Goal: Communication & Community: Answer question/provide support

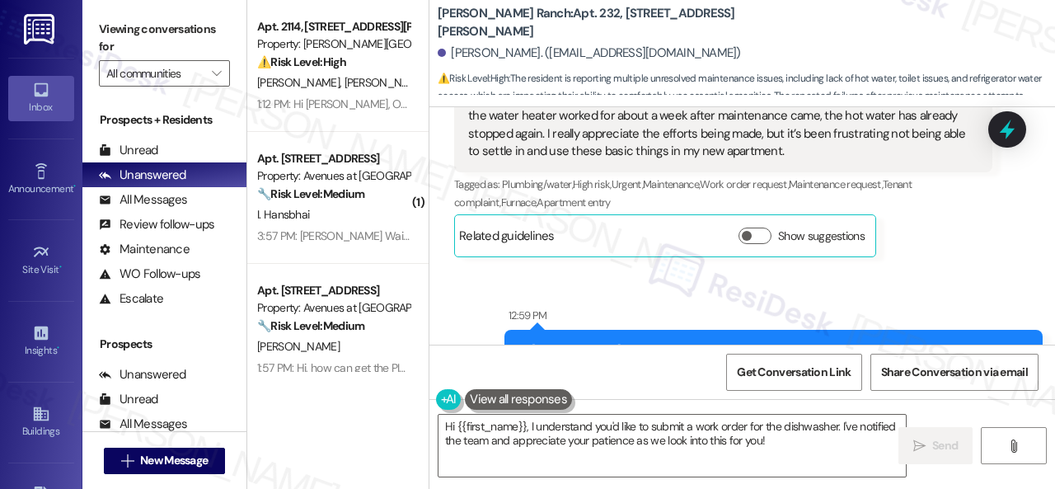
scroll to position [4000, 0]
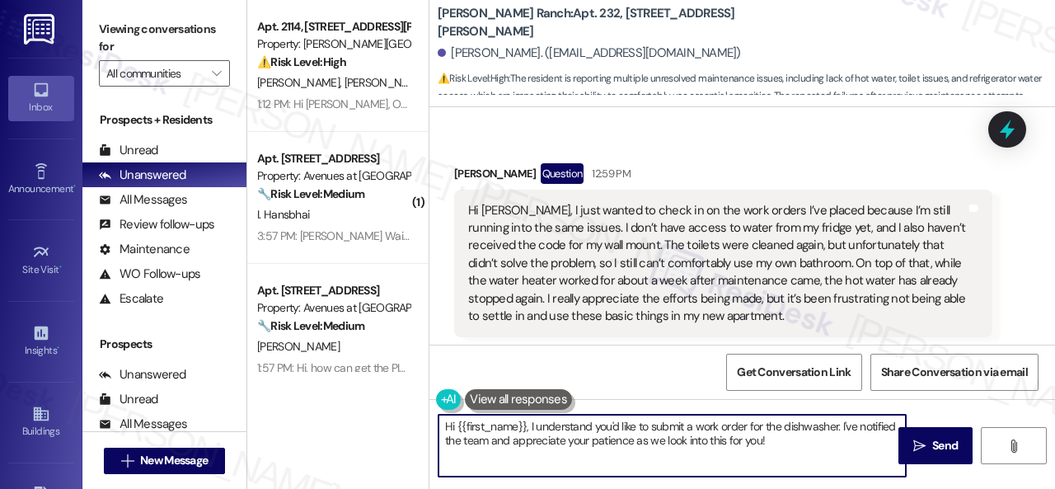
drag, startPoint x: 593, startPoint y: 426, endPoint x: 842, endPoint y: 465, distance: 252.7
click at [854, 462] on textarea "Hi {{first_name}}, I understand you'd like to submit a work order for the dishw…" at bounding box center [671, 446] width 467 height 62
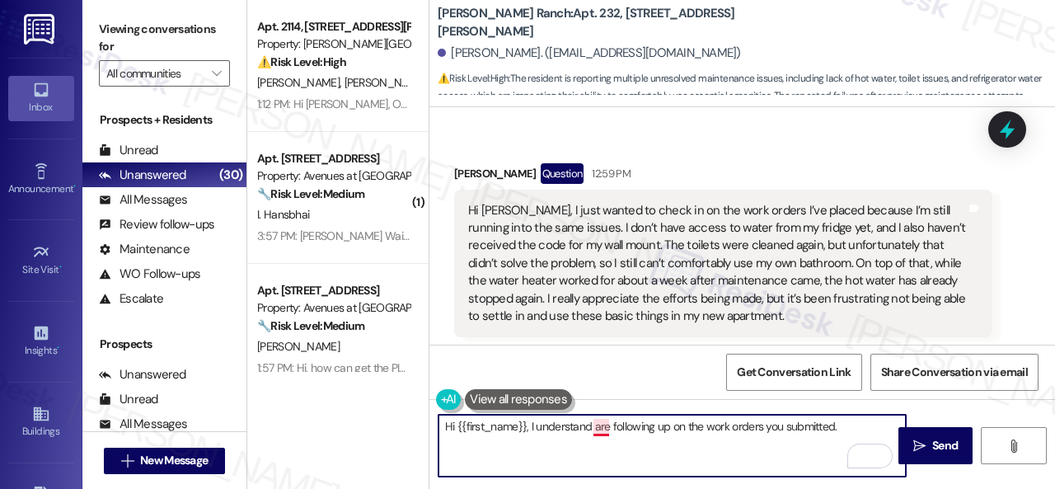
click at [601, 426] on textarea "Hi {{first_name}}, I understand are following up on the work orders you submitt…" at bounding box center [671, 446] width 467 height 62
click at [867, 424] on textarea "Hi {{first_name}}, I understand you are following up on the work orders you sub…" at bounding box center [671, 446] width 467 height 62
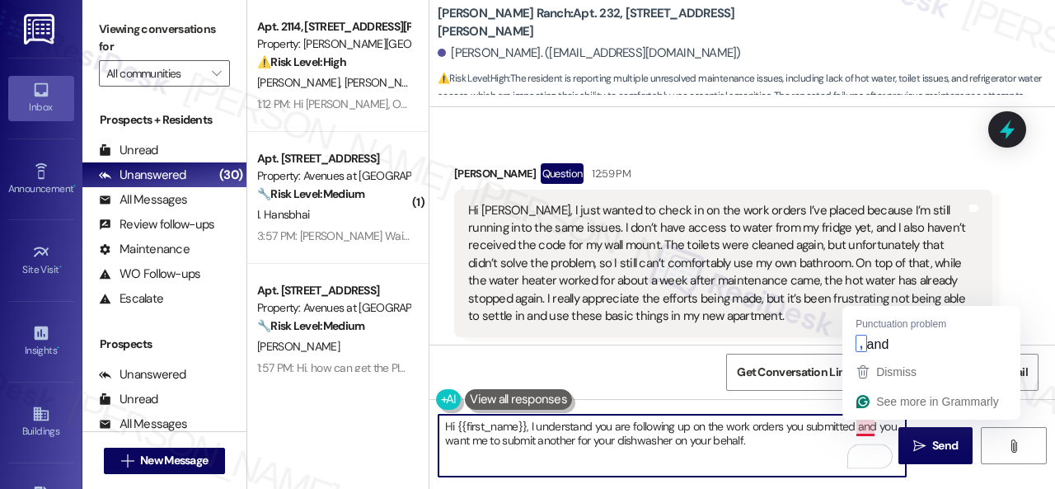
click at [874, 419] on textarea "Hi {{first_name}}, I understand you are following up on the work orders you sub…" at bounding box center [671, 446] width 467 height 62
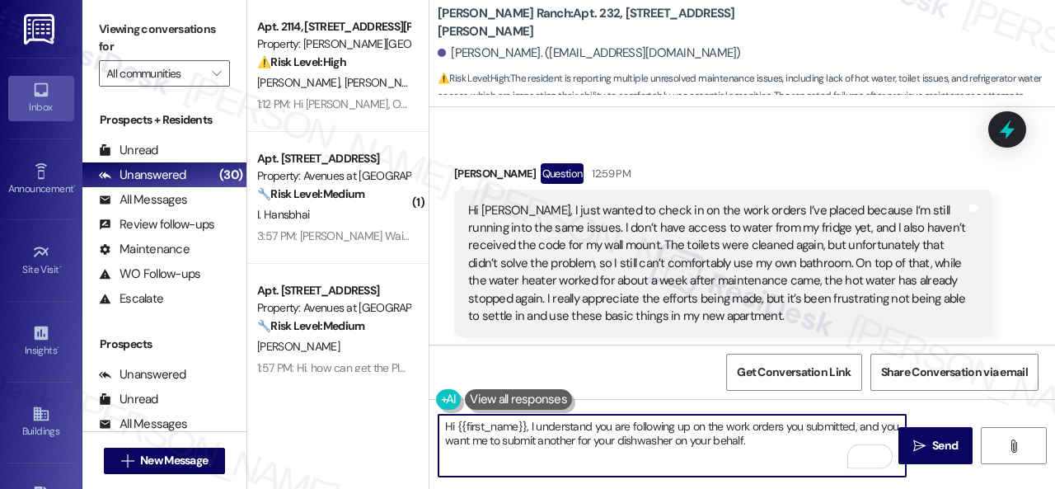
click at [790, 439] on textarea "Hi {{first_name}}, I understand you are following up on the work orders you sub…" at bounding box center [671, 446] width 467 height 62
click at [782, 443] on textarea "Hi {{first_name}}, I understand you are following up on the work orders you sub…" at bounding box center [671, 446] width 467 height 62
paste textarea "re the work orders still open? If they are, please provide the work order numbe…"
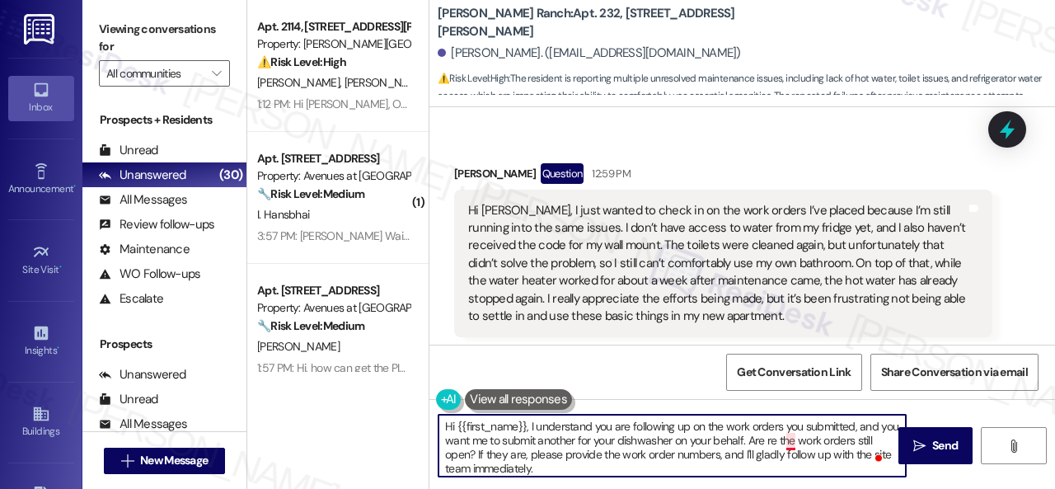
click at [790, 438] on textarea "Hi {{first_name}}, I understand you are following up on the work orders you sub…" at bounding box center [671, 446] width 467 height 62
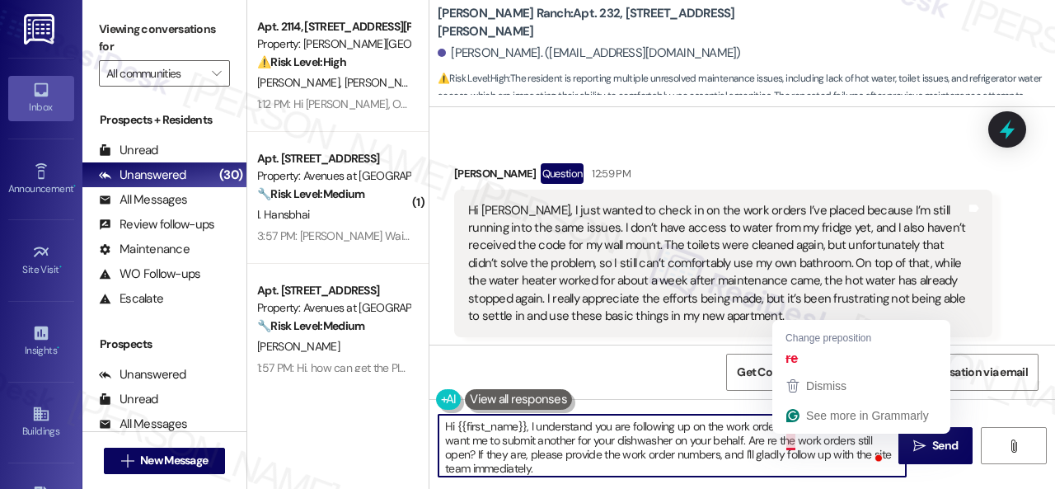
click at [790, 438] on textarea "Hi {{first_name}}, I understand you are following up on the work orders you sub…" at bounding box center [671, 446] width 467 height 62
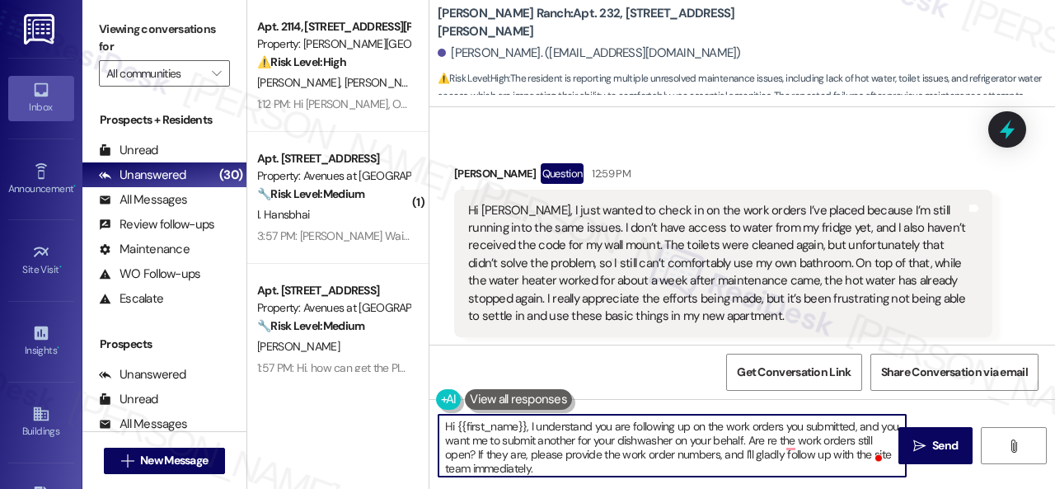
click at [814, 445] on textarea "Hi {{first_name}}, I understand you are following up on the work orders you sub…" at bounding box center [671, 446] width 467 height 62
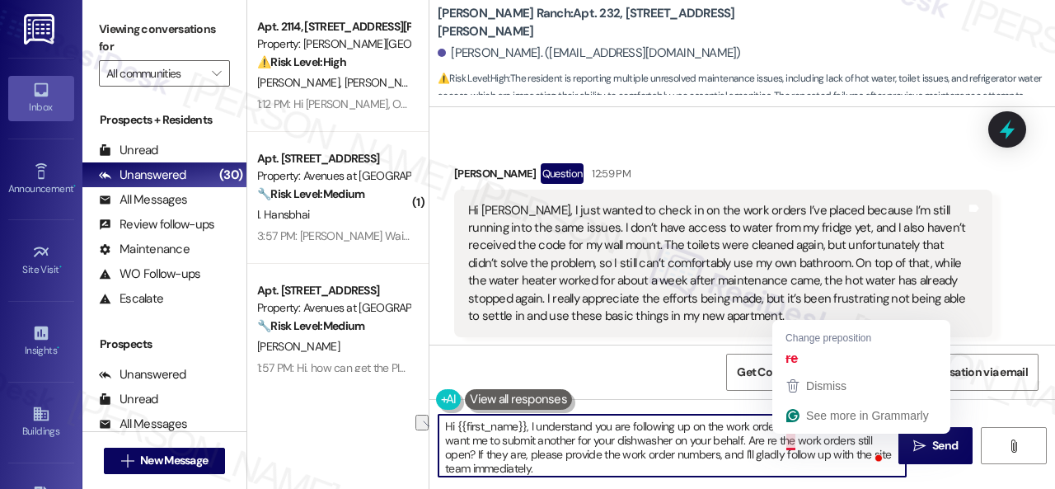
drag, startPoint x: 814, startPoint y: 445, endPoint x: 788, endPoint y: 446, distance: 26.4
click at [788, 446] on textarea "Hi {{first_name}}, I understand you are following up on the work orders you sub…" at bounding box center [671, 446] width 467 height 62
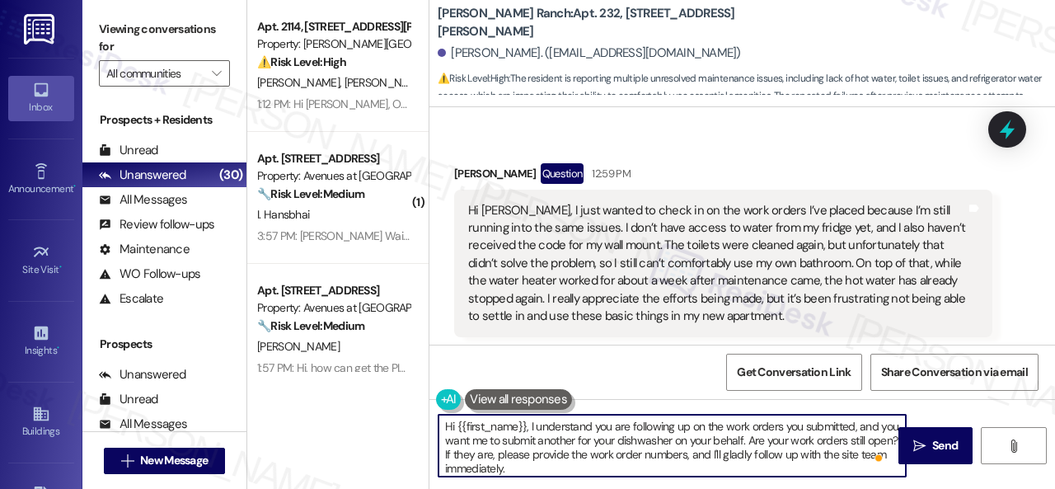
click at [701, 466] on textarea "Hi {{first_name}}, I understand you are following up on the work orders you sub…" at bounding box center [671, 446] width 467 height 62
type textarea "Hi {{first_name}}, I understand you are following up on the work orders you sub…"
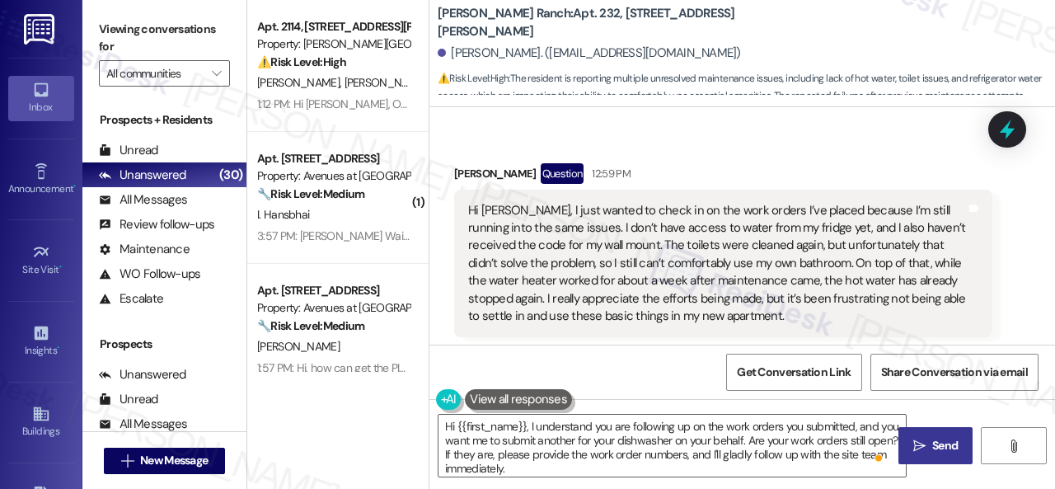
click at [932, 446] on span "Send" at bounding box center [945, 445] width 26 height 17
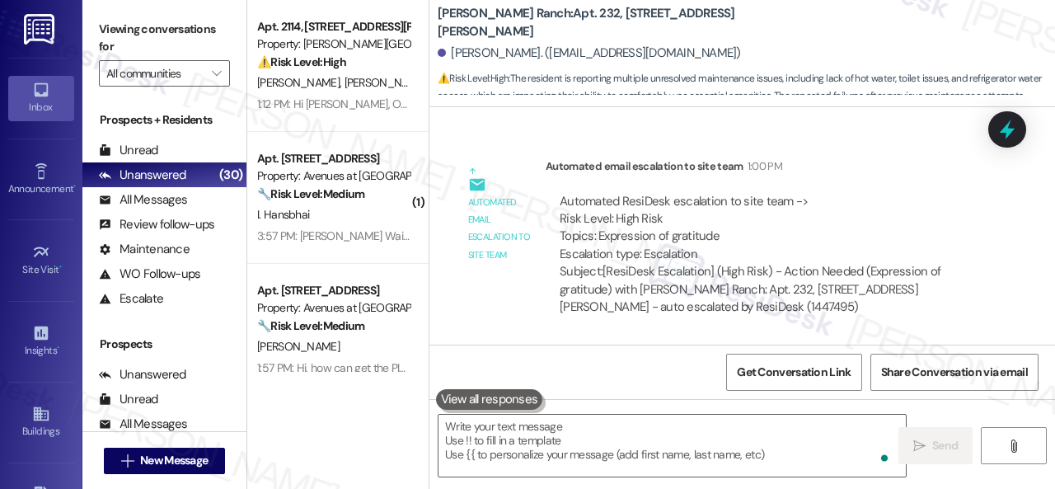
scroll to position [5084, 0]
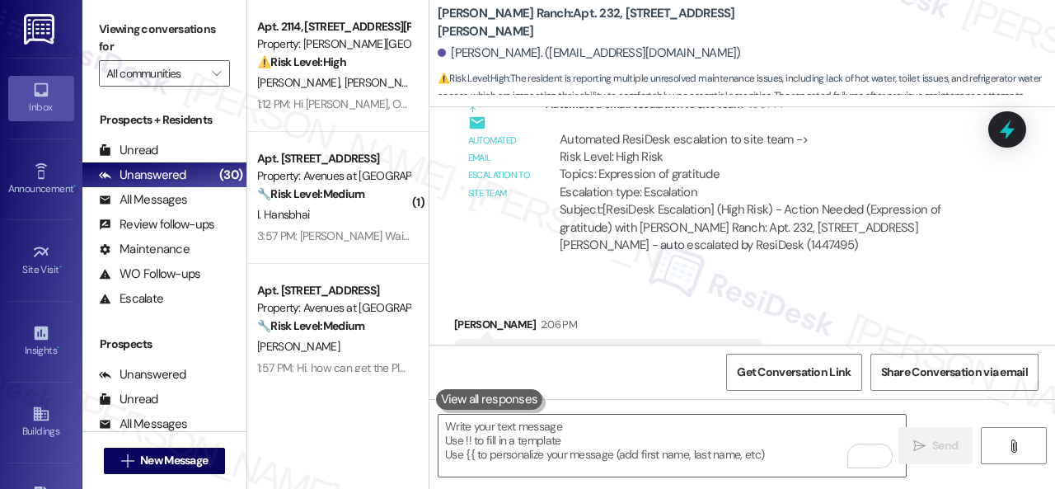
click at [798, 279] on div "Received via SMS Angela Davis 2:06 PM I'd also like to put in a work order for …" at bounding box center [742, 348] width 626 height 139
click at [630, 449] on textarea "To enrich screen reader interactions, please activate Accessibility in Grammarl…" at bounding box center [671, 446] width 467 height 62
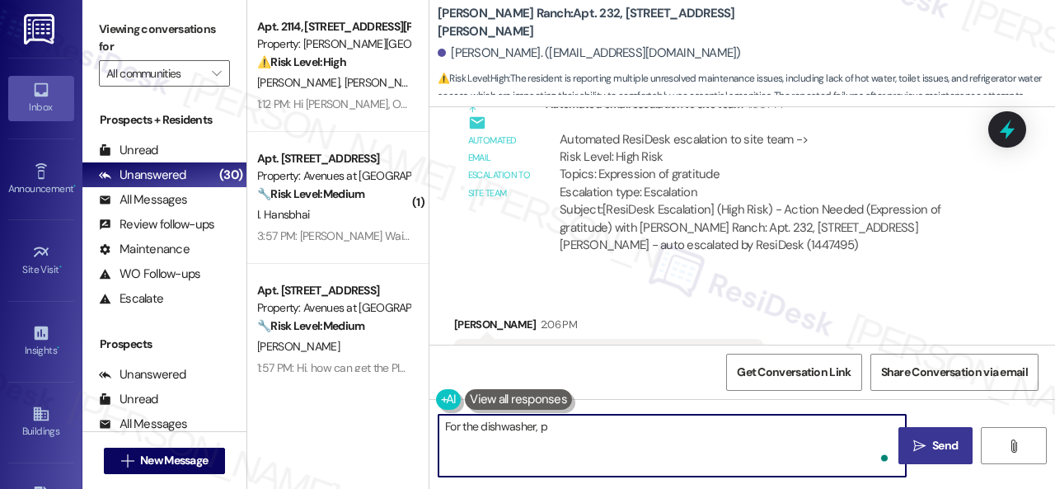
paste textarea "lease provide as much detail as possible about the issue and include photos if …"
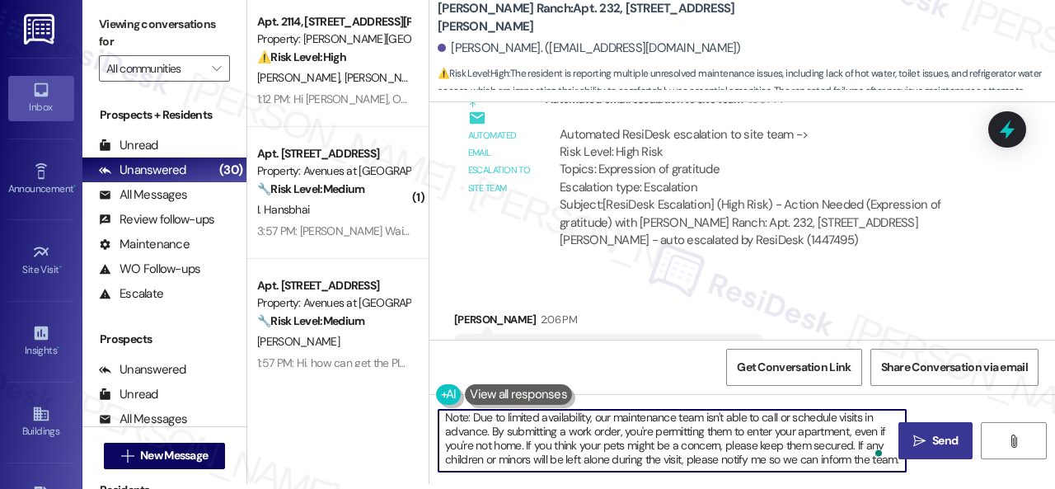
scroll to position [0, 0]
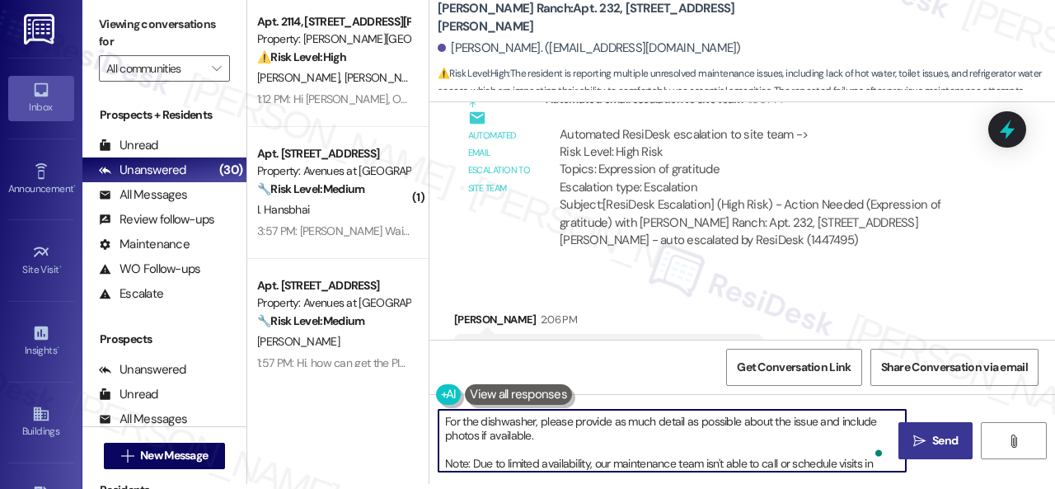
type textarea "For the dishwasher, please provide as much detail as possible about the issue a…"
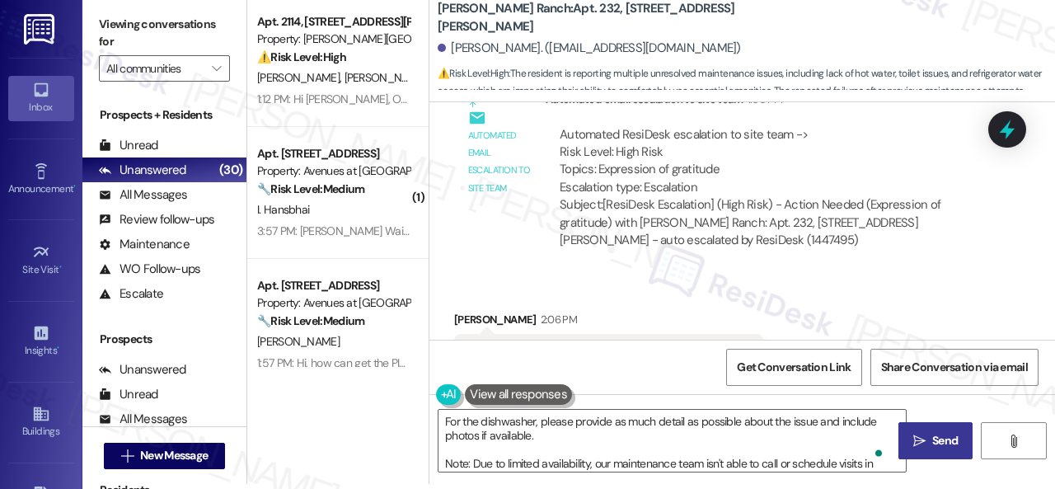
click at [913, 446] on icon "" at bounding box center [919, 440] width 12 height 13
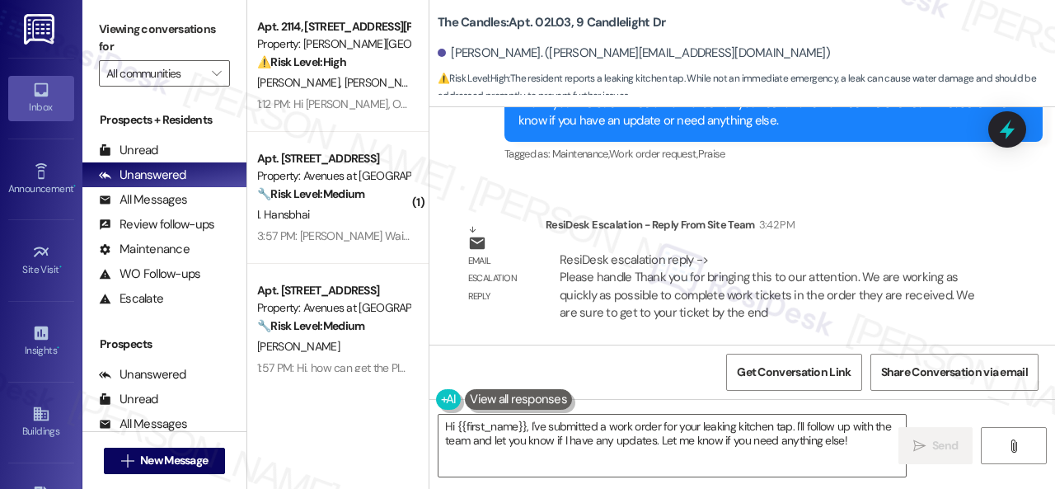
scroll to position [14835, 0]
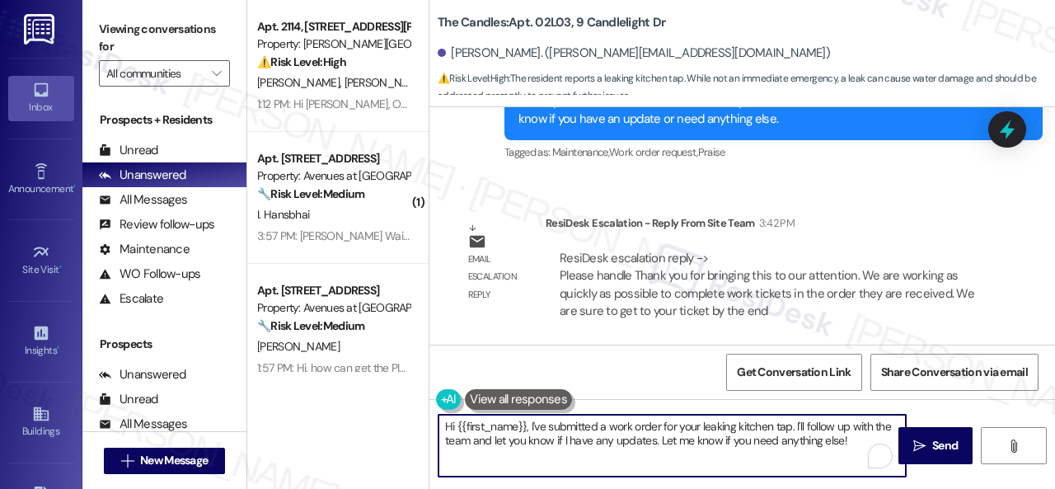
drag, startPoint x: 526, startPoint y: 426, endPoint x: 860, endPoint y: 470, distance: 336.6
click at [860, 470] on textarea "Hi {{first_name}}, I've submitted a work order for your leaking kitchen tap. I'…" at bounding box center [671, 446] width 467 height 62
paste textarea "! The site team stated that they are working as quickly as possible to complete…"
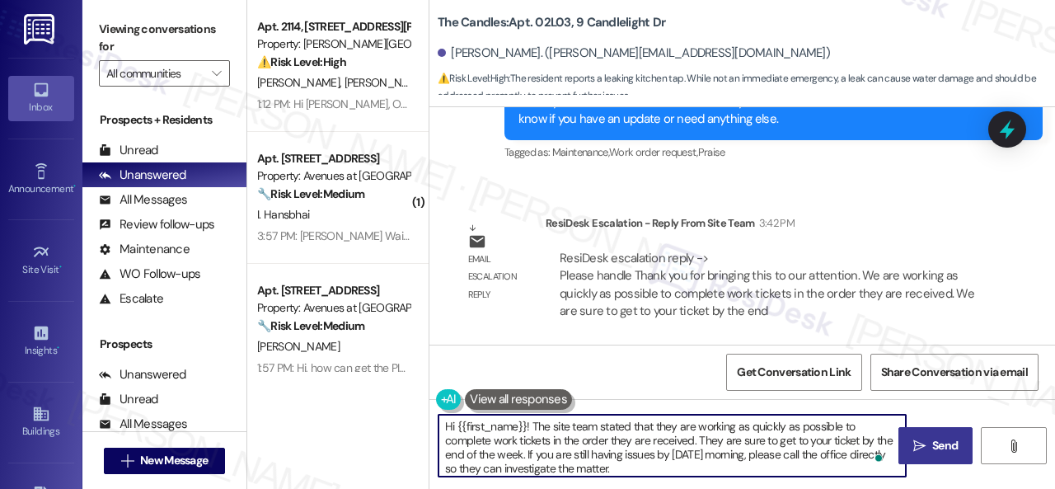
type textarea "Hi {{first_name}}! The site team stated that they are working as quickly as pos…"
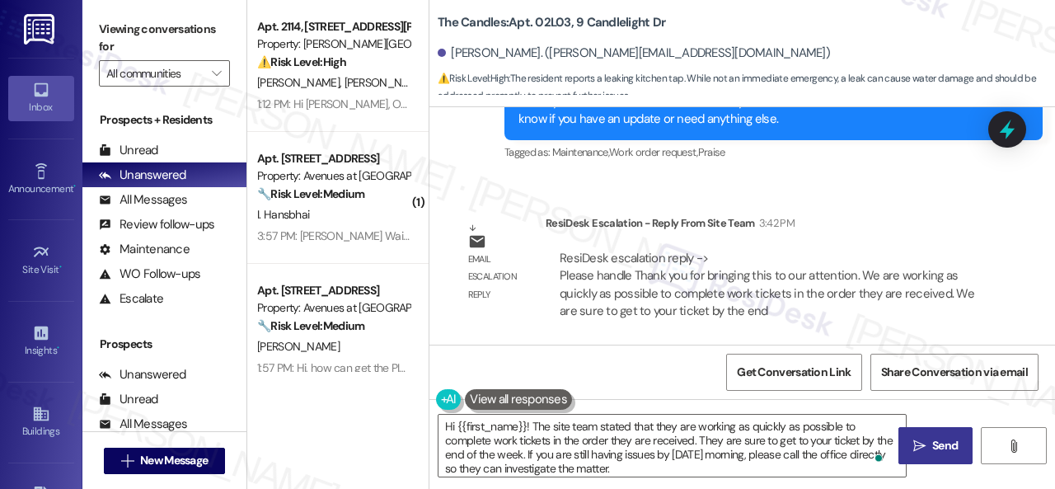
click at [918, 451] on icon "" at bounding box center [919, 445] width 12 height 13
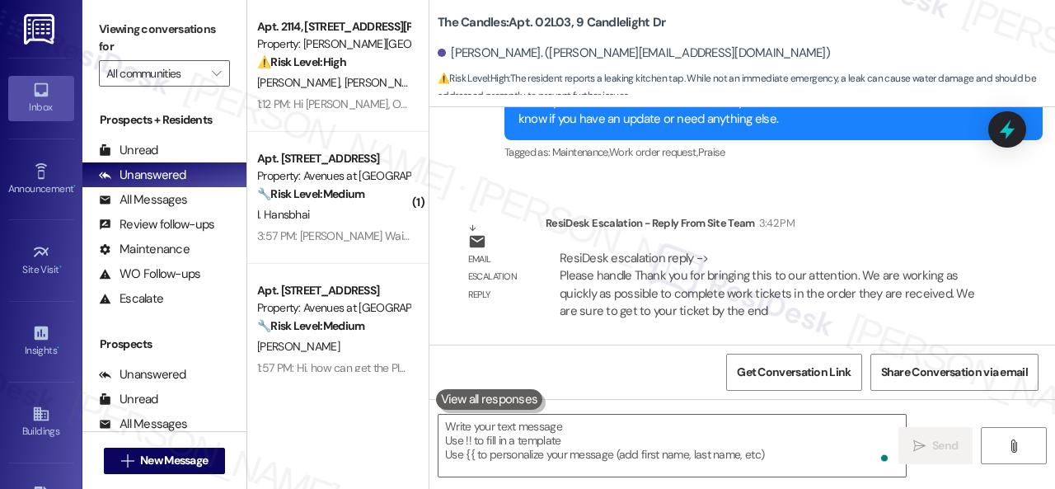
scroll to position [13911, 0]
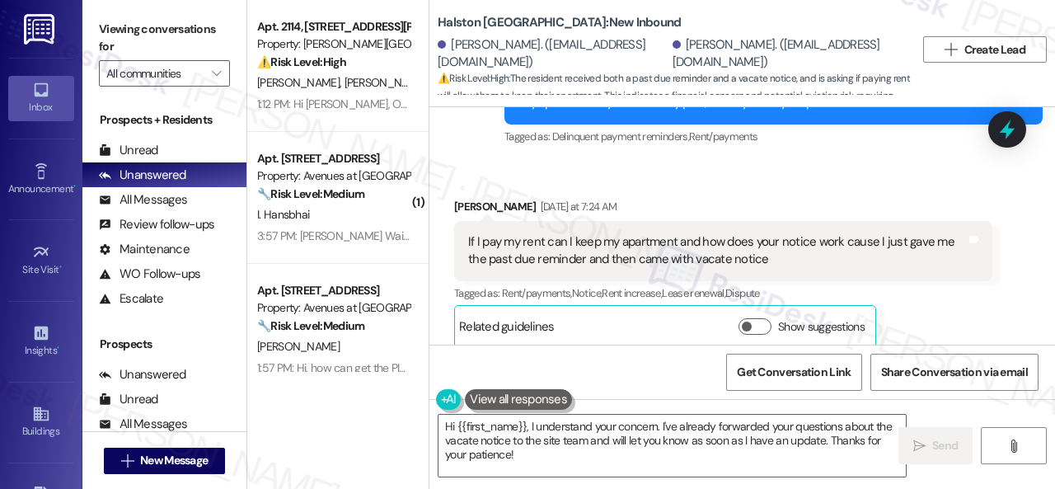
scroll to position [18578, 0]
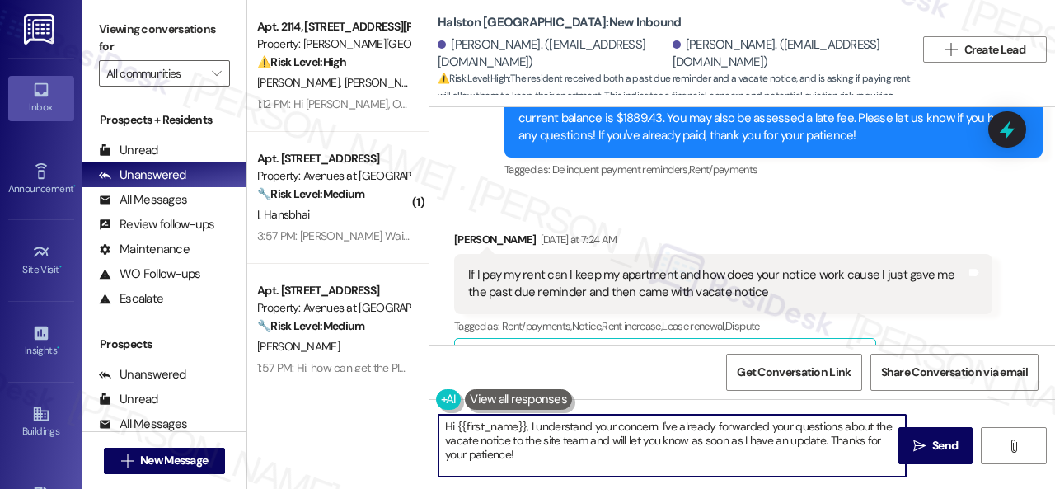
drag, startPoint x: 457, startPoint y: 429, endPoint x: 513, endPoint y: 457, distance: 62.7
click at [519, 457] on textarea "Hi {{first_name}}, I understand your concern. I've already forwarded your quest…" at bounding box center [671, 446] width 467 height 62
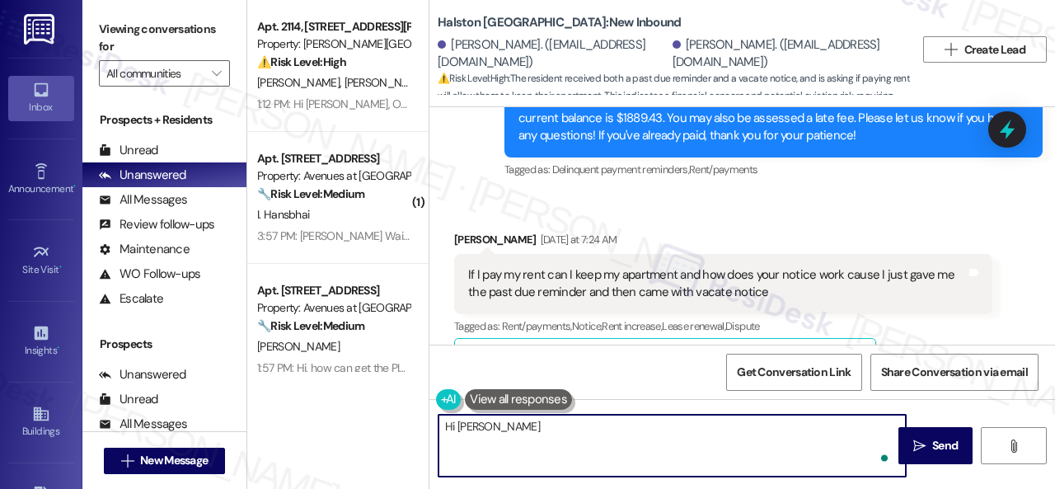
type textarea "Hi [PERSON_NAME]!"
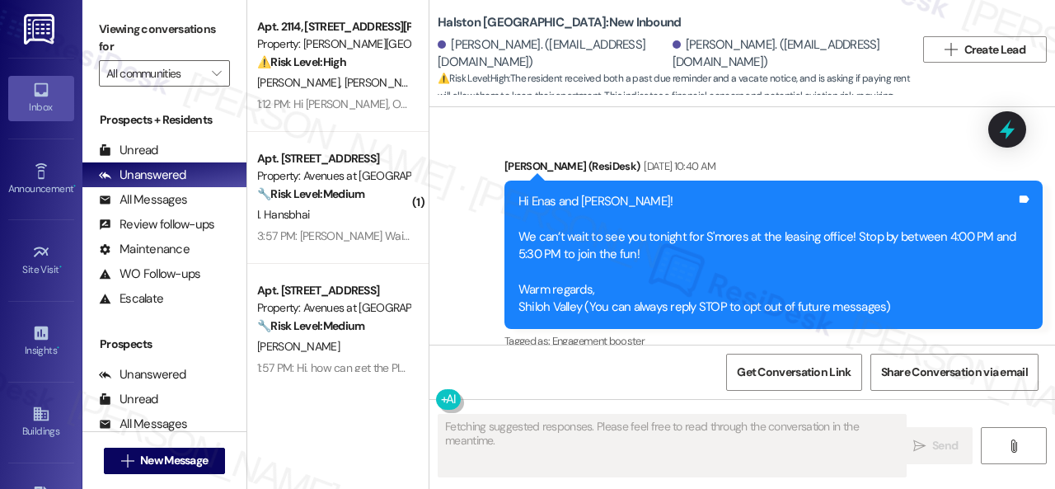
scroll to position [19249, 0]
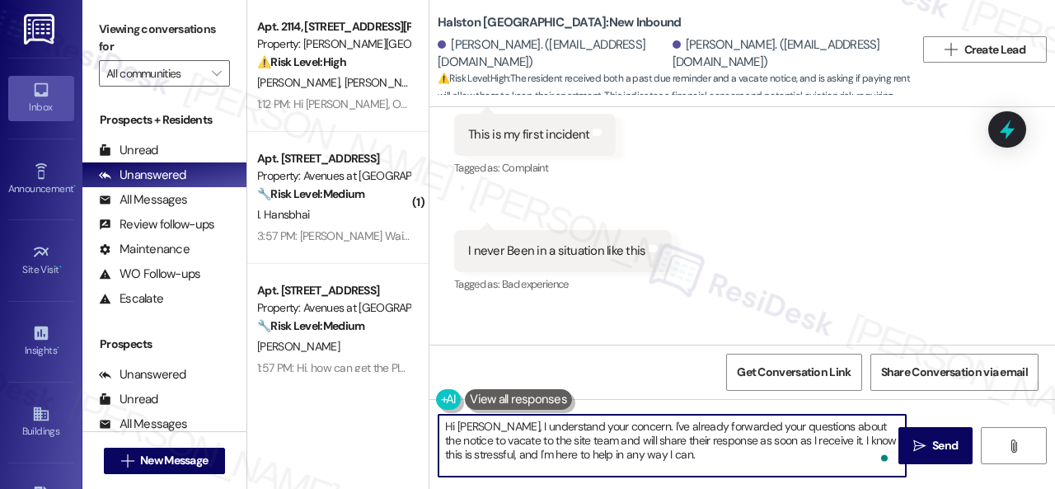
drag, startPoint x: 682, startPoint y: 455, endPoint x: 499, endPoint y: 427, distance: 184.3
click at [499, 427] on textarea "Hi Gabrielle, I understand your concern. I've already forwarded your questions …" at bounding box center [671, 446] width 467 height 62
paste textarea "Hi Gabrielle! The site team stated that, for clarification, rent is due on the …"
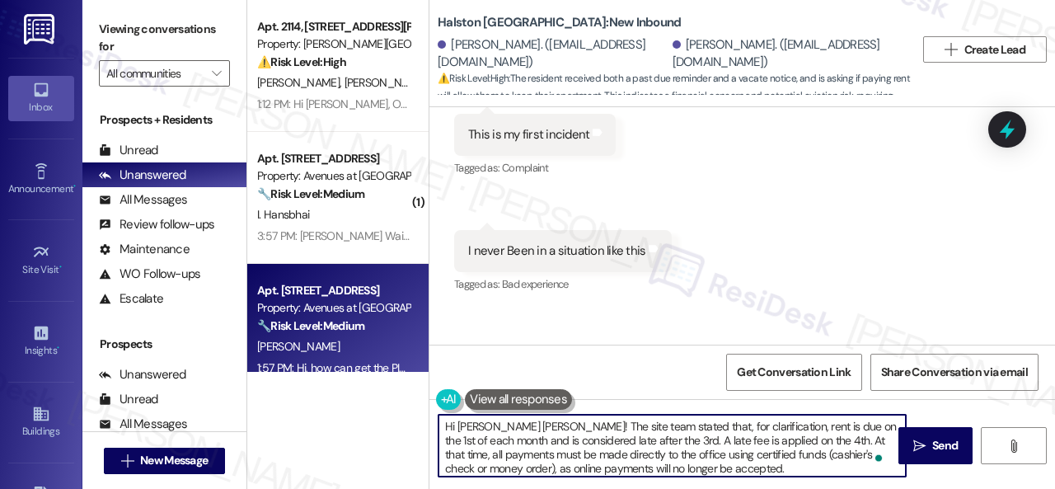
scroll to position [0, 0]
drag, startPoint x: 384, startPoint y: 385, endPoint x: 344, endPoint y: 357, distance: 49.2
click at [344, 357] on div "Apt. 2114, 4101 S Custer Rd Property: Craig Ranch ⚠️ Risk Level: High The resid…" at bounding box center [651, 244] width 808 height 489
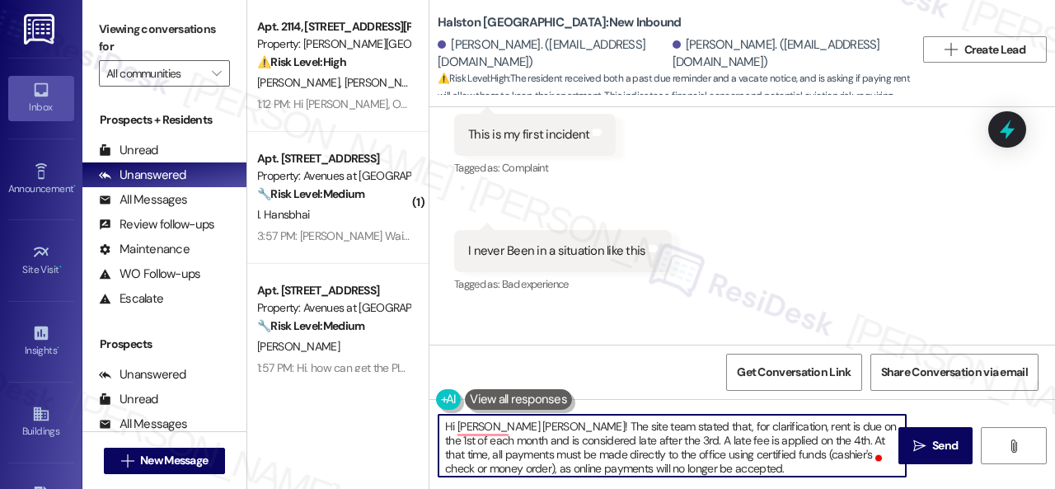
paste textarea "! The site team stated that, for clarification, rent is due on the 1st of each …"
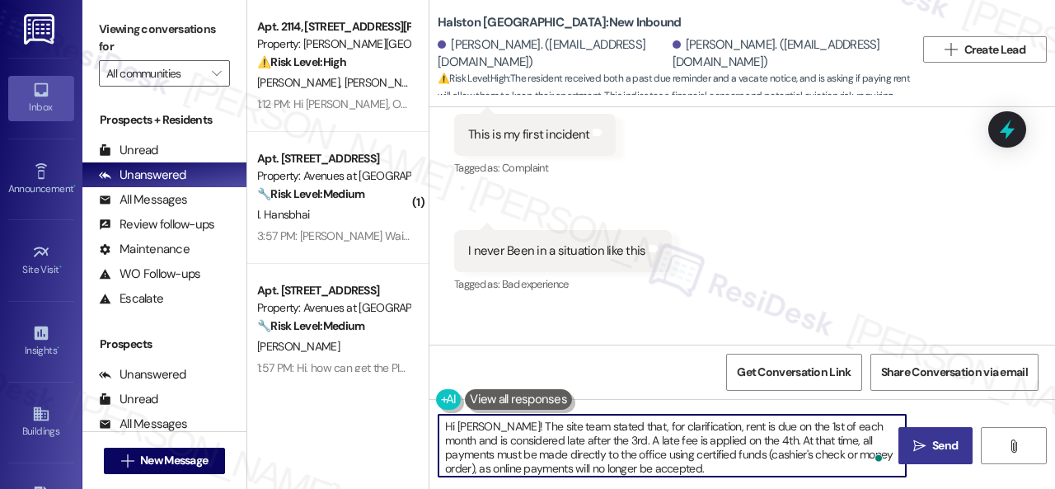
type textarea "Hi Gabrielle! The site team stated that, for clarification, rent is due on the …"
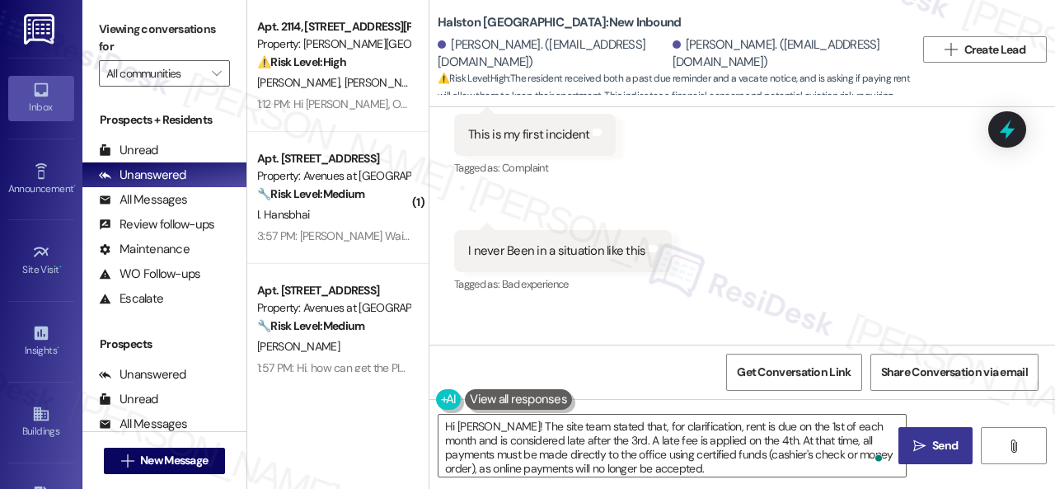
click at [932, 452] on span "Send" at bounding box center [945, 445] width 26 height 17
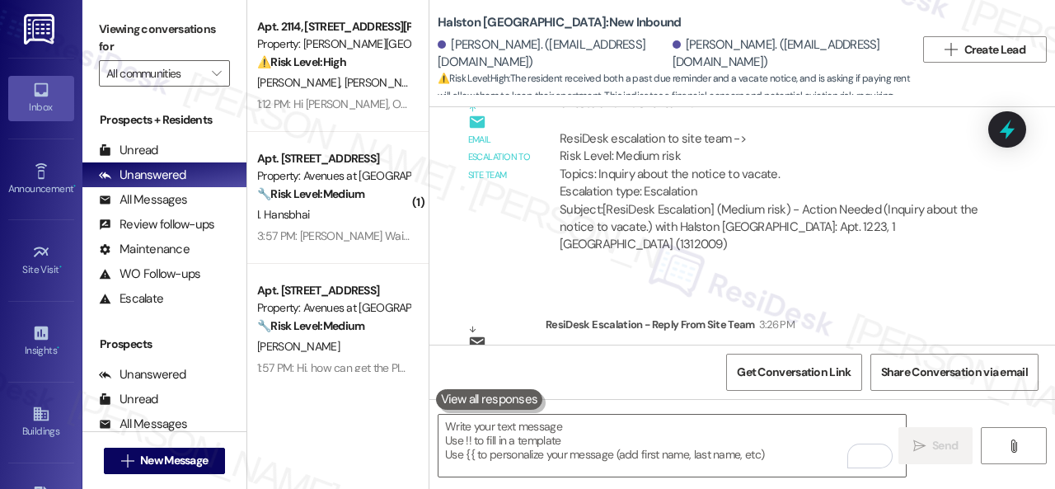
scroll to position [5, 0]
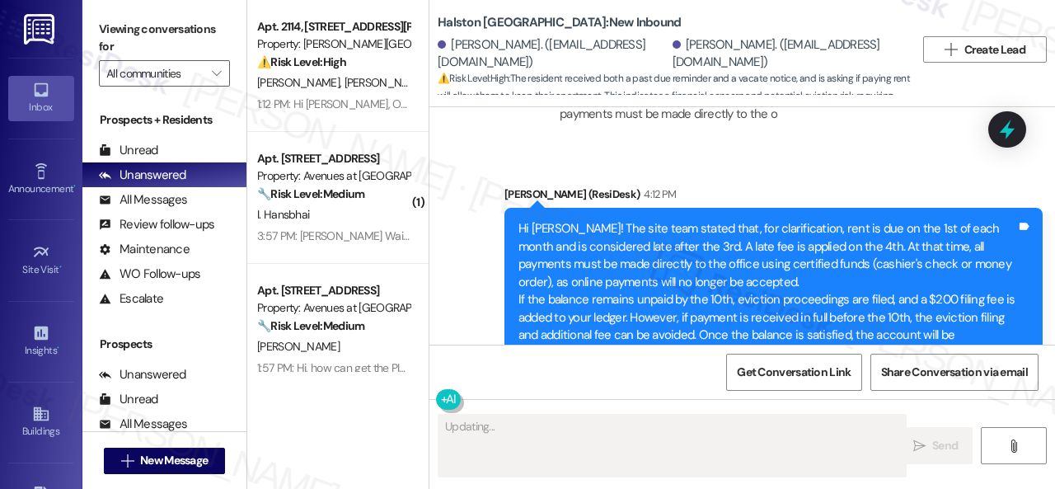
scroll to position [5, 0]
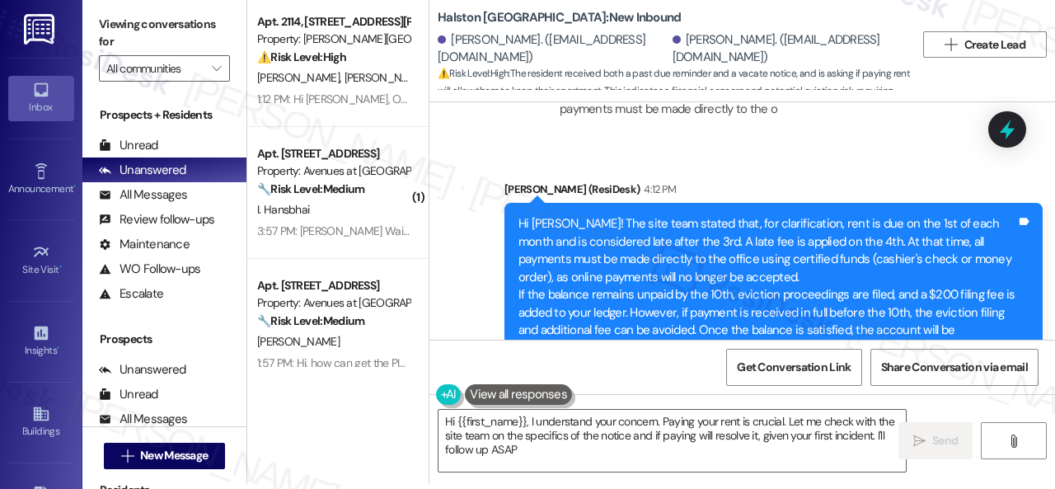
type textarea "Hi {{first_name}}, I understand your concern. Paying your rent is crucial. Let …"
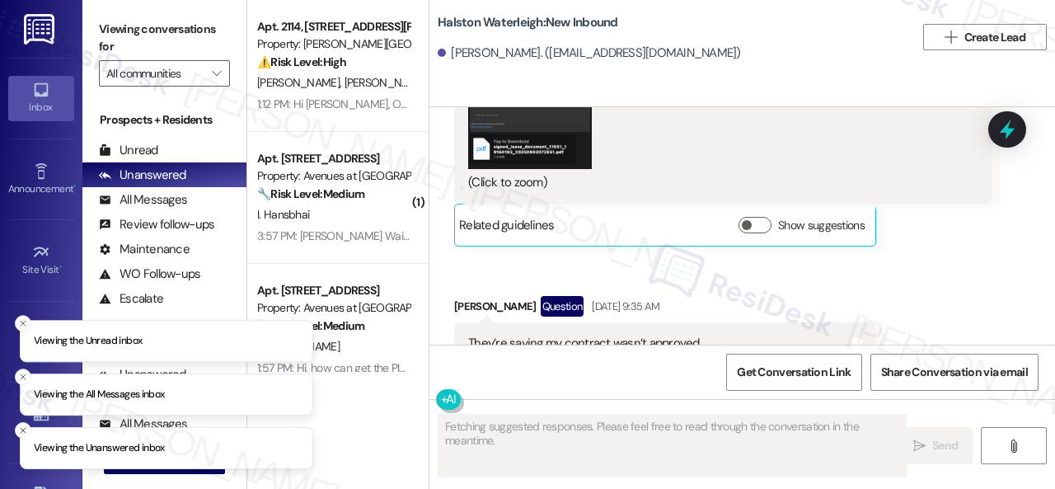
scroll to position [101693, 0]
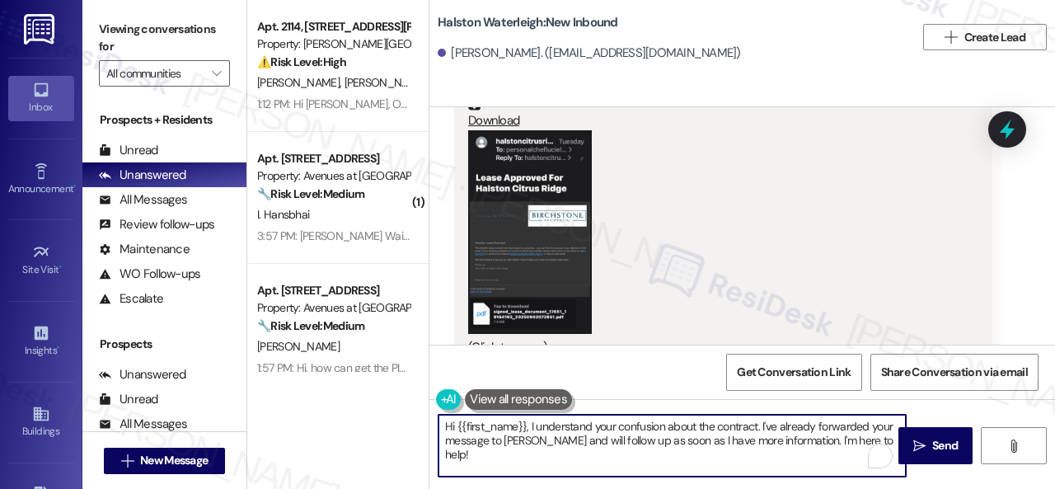
drag, startPoint x: 529, startPoint y: 428, endPoint x: 714, endPoint y: 480, distance: 192.0
click at [895, 481] on div "Hi {{first_name}}, I understand your confusion about the contract. I've already…" at bounding box center [742, 461] width 626 height 124
paste textarea "Halston Citrus Ridge will be reaching out to her to clarify."
type textarea "Hi {{first_name}}, Halston Citrus Ridge will be reaching out to her to clarify."
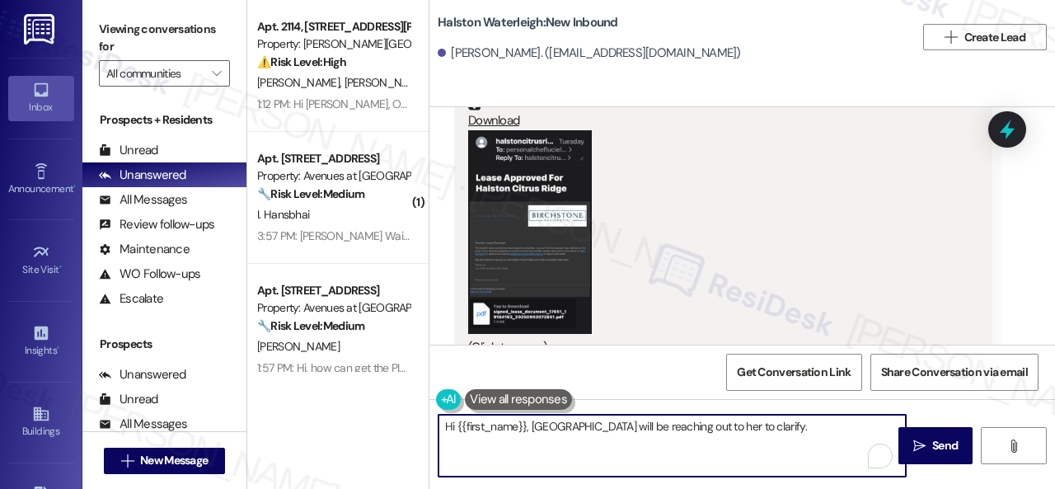
scroll to position [5, 0]
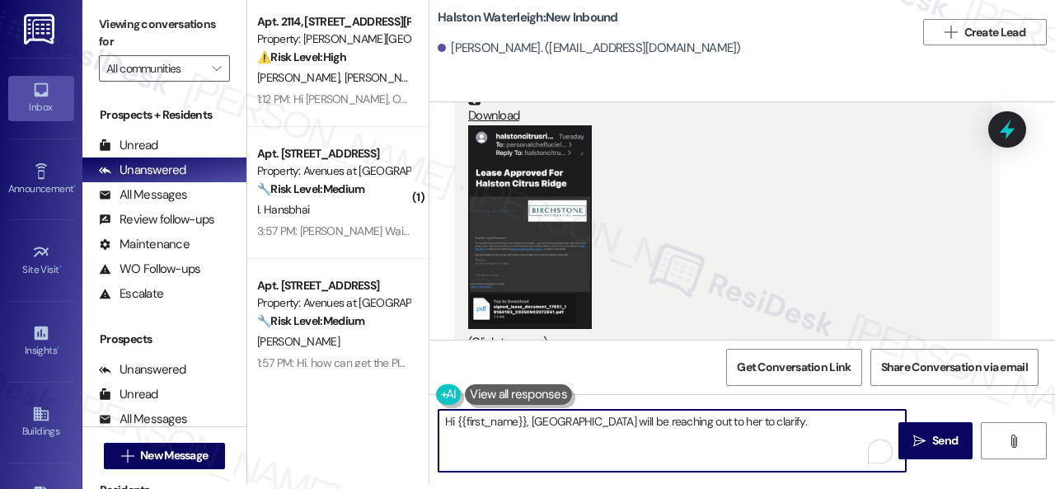
click at [737, 419] on textarea "Hi {{first_name}}, Halston Citrus Ridge will be reaching out to her to clarify." at bounding box center [671, 441] width 467 height 62
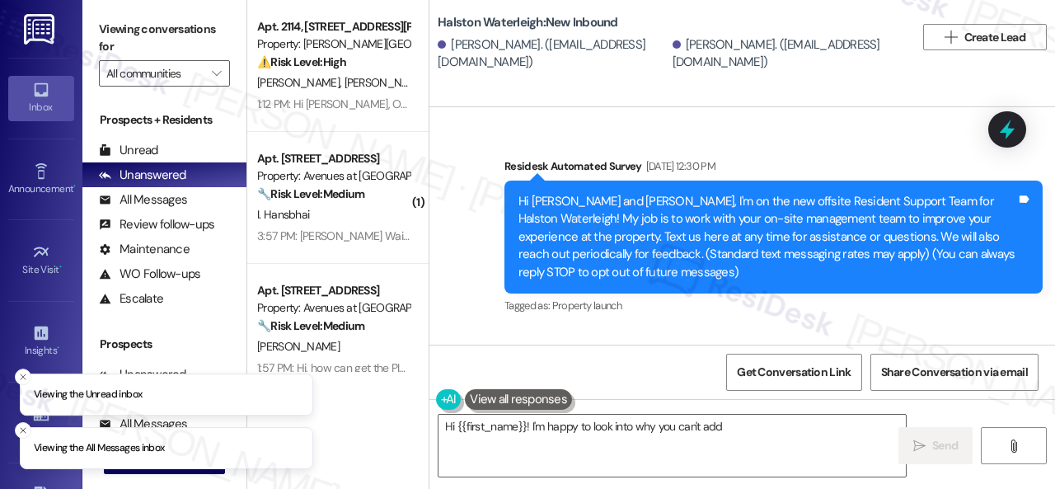
scroll to position [53451, 0]
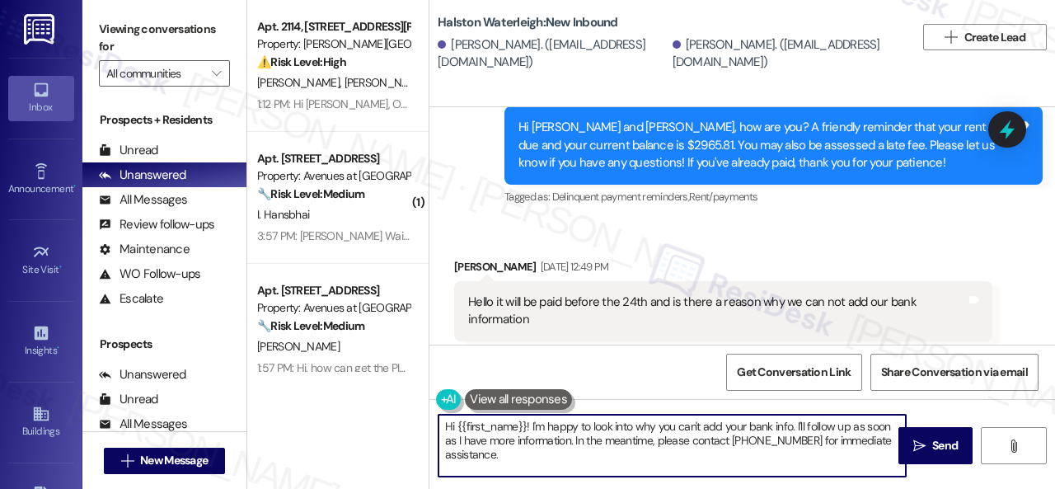
click at [531, 456] on textarea "Hi {{first_name}}! I'm happy to look into why you can't add your bank info. I'l…" at bounding box center [671, 446] width 467 height 62
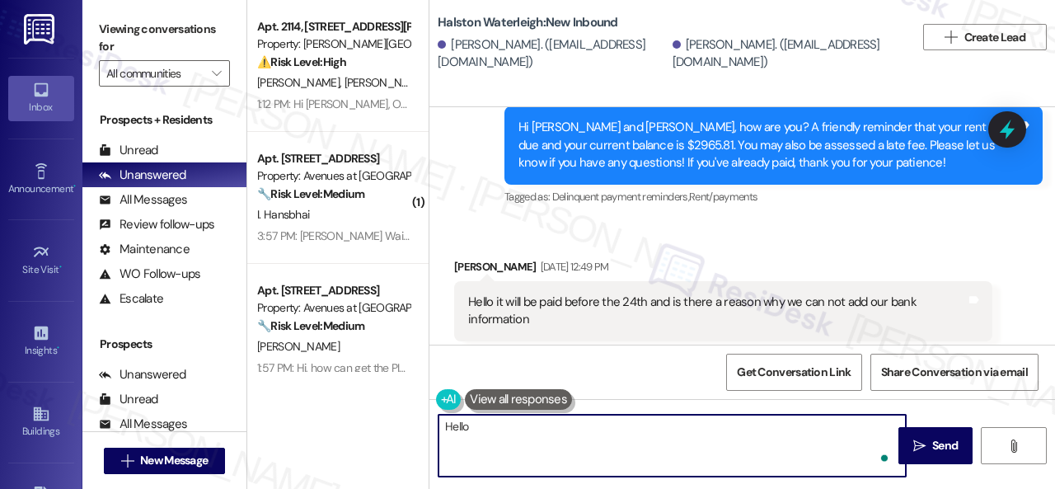
paste textarea "! The site team stated that certified funds, such as a money order or cashier's…"
type textarea "Hello ! The site team stated that certified funds, such as a money order or cas…"
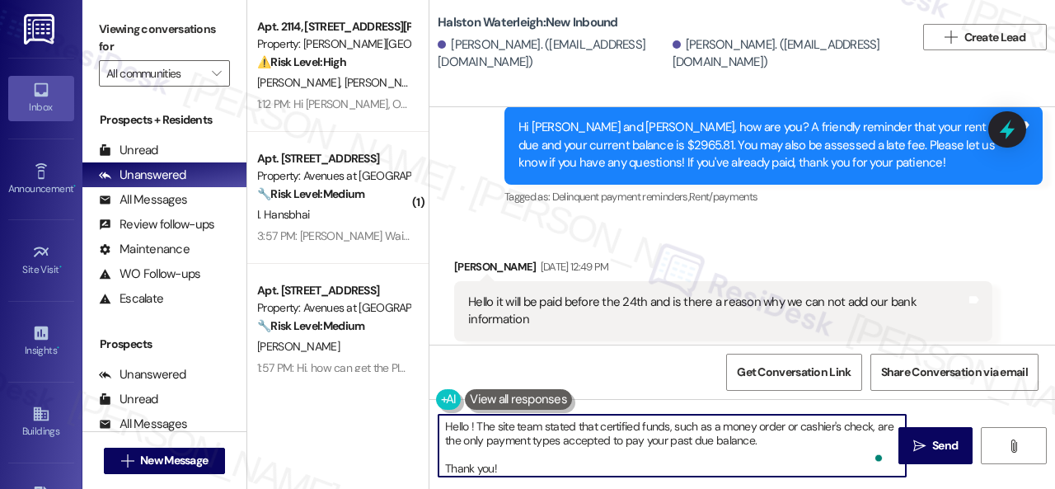
scroll to position [13, 0]
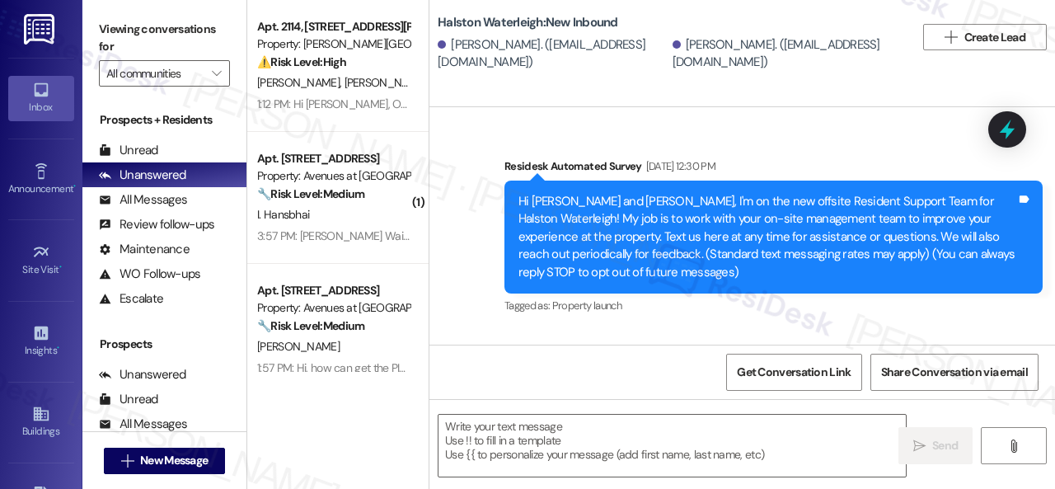
scroll to position [53643, 0]
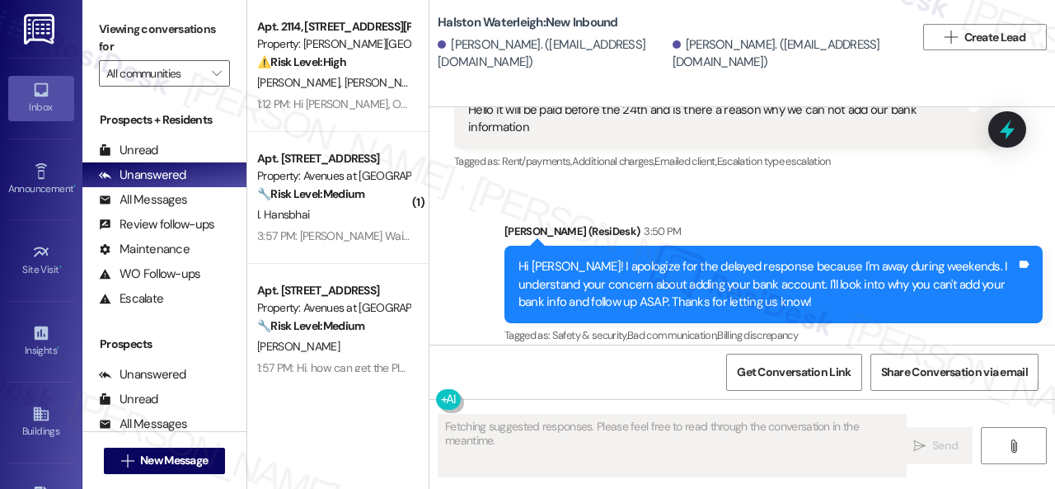
type textarea "Fetching suggested responses. Please feel free to read through the conversation…"
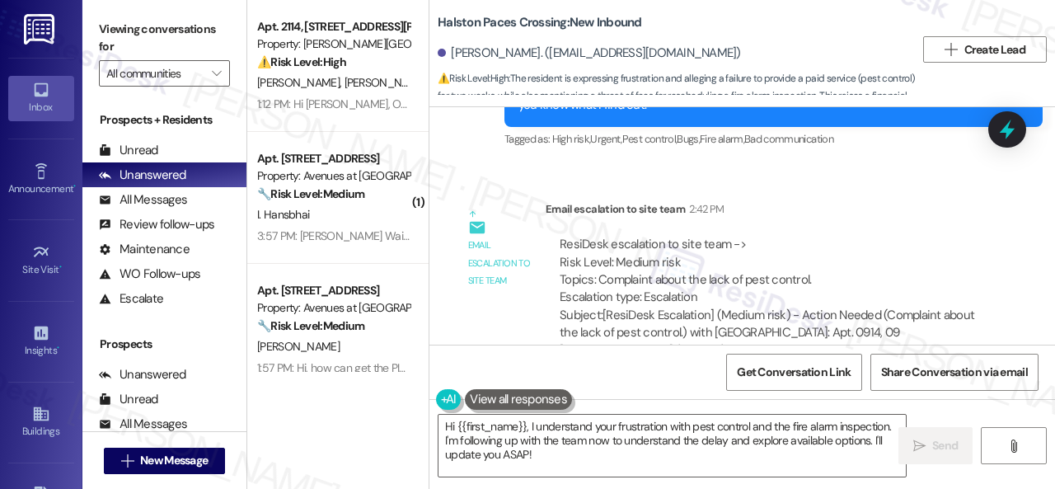
scroll to position [21010, 0]
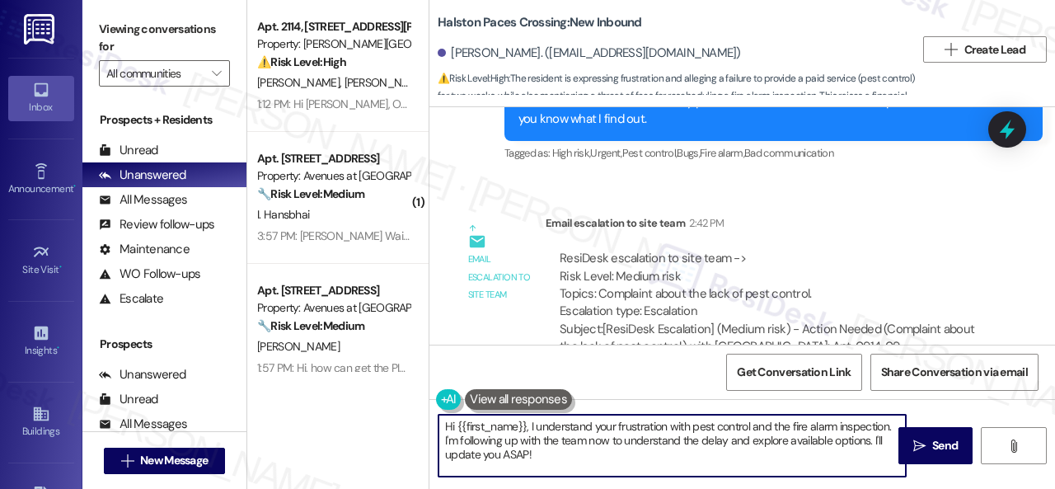
drag, startPoint x: 524, startPoint y: 429, endPoint x: 539, endPoint y: 454, distance: 28.8
click at [537, 454] on textarea "Hi {{first_name}}, I understand your frustration with pest control and the fire…" at bounding box center [671, 446] width 467 height 62
paste textarea "! The site team stated that their records indicate that your apartment was trea…"
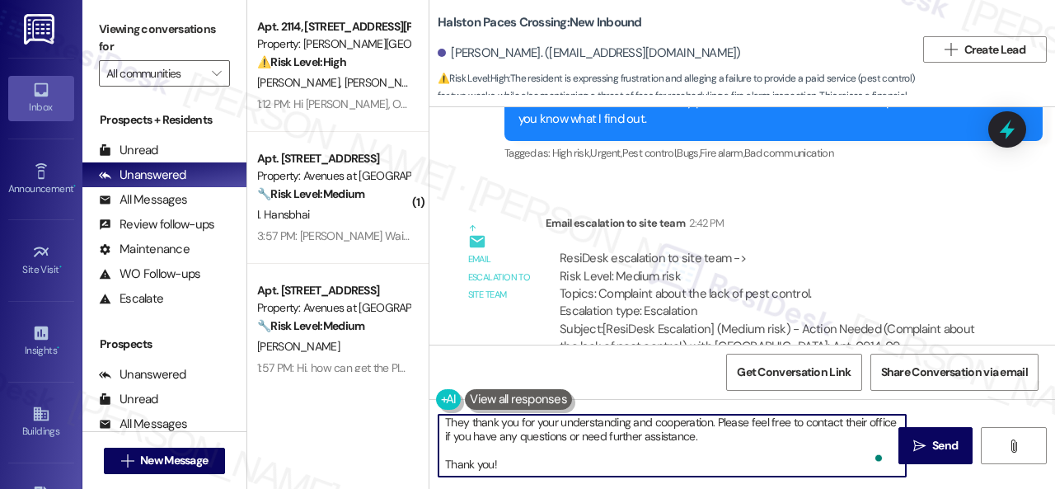
scroll to position [0, 0]
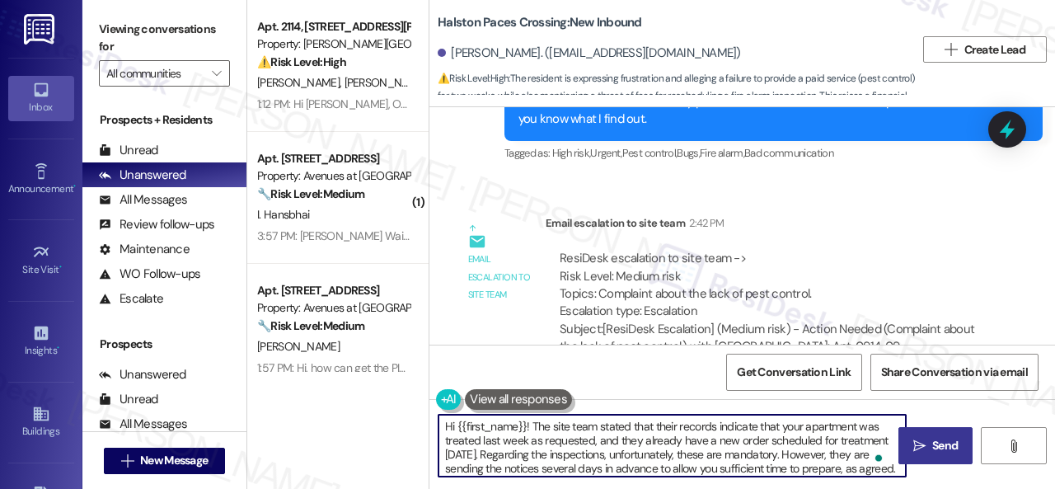
type textarea "Hi {{first_name}}! The site team stated that their records indicate that your a…"
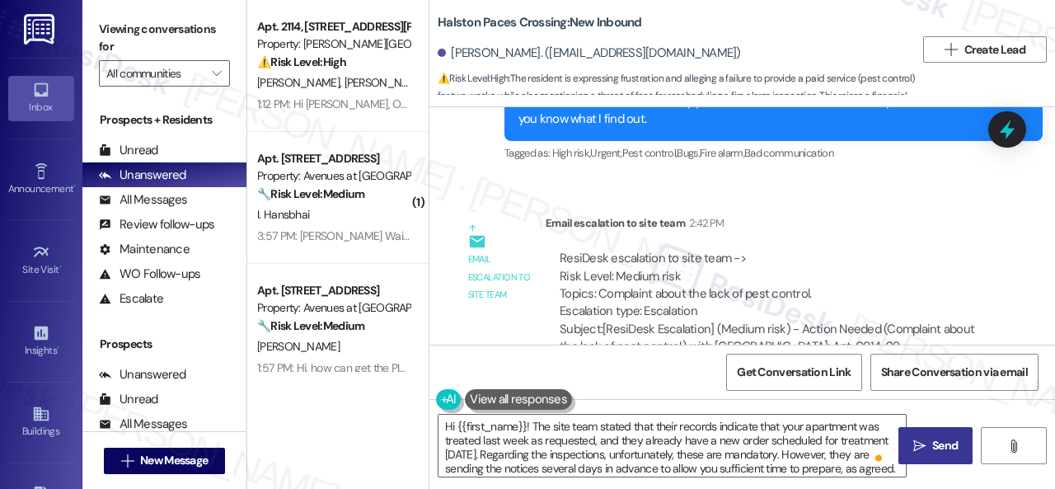
click at [932, 446] on span "Send" at bounding box center [945, 445] width 26 height 17
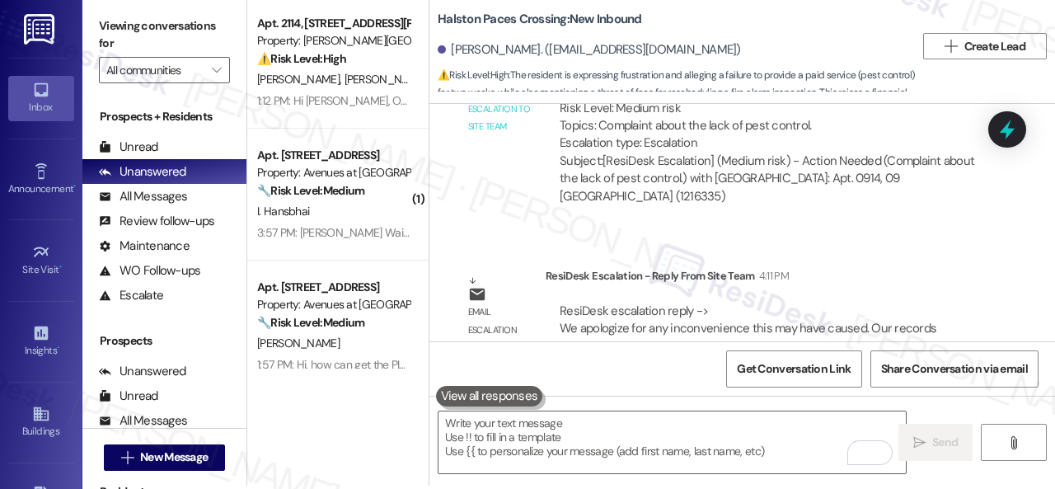
scroll to position [5, 0]
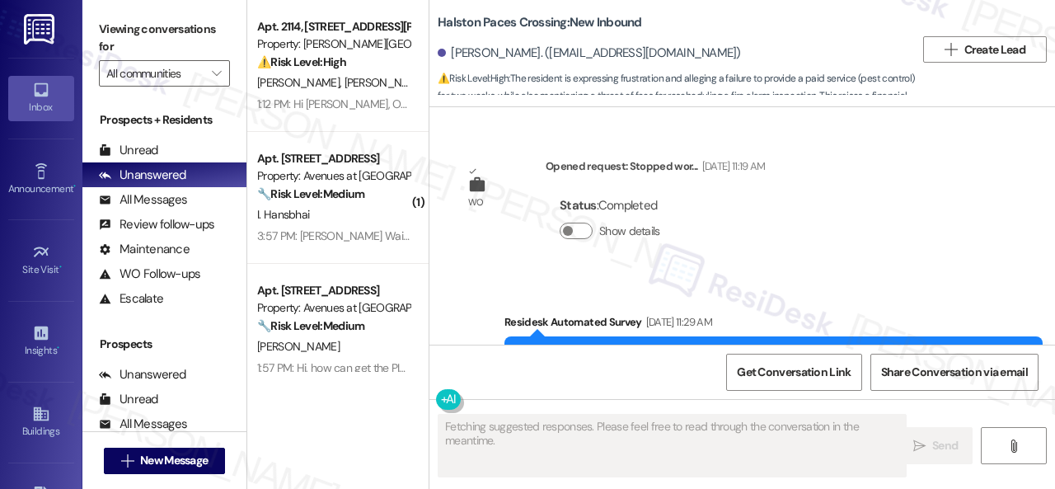
type textarea "Fetching suggested responses. Please feel free to read through the conversation…"
